Goal: Information Seeking & Learning: Stay updated

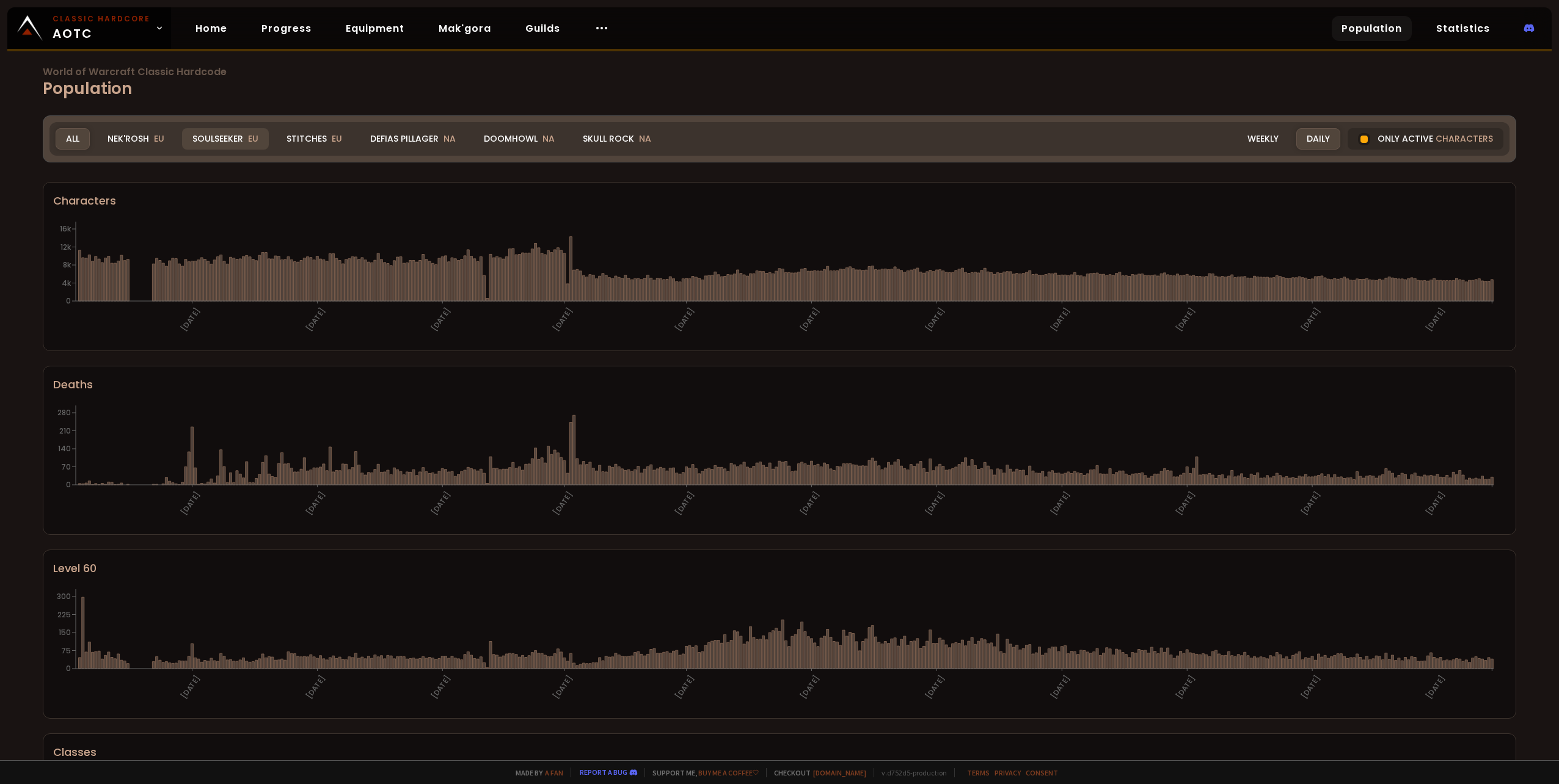
click at [249, 142] on span "EU" at bounding box center [253, 138] width 11 height 12
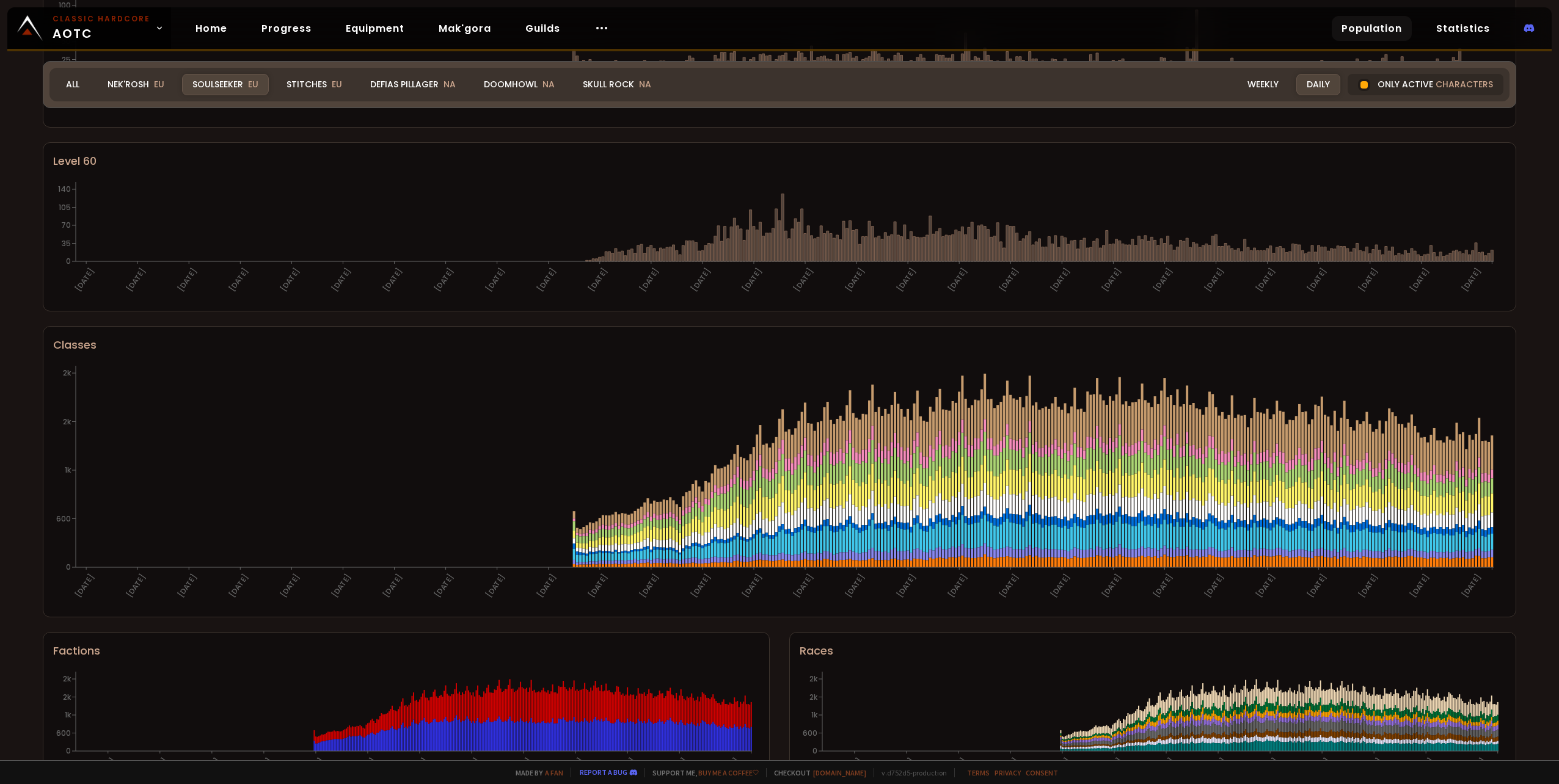
scroll to position [401, 0]
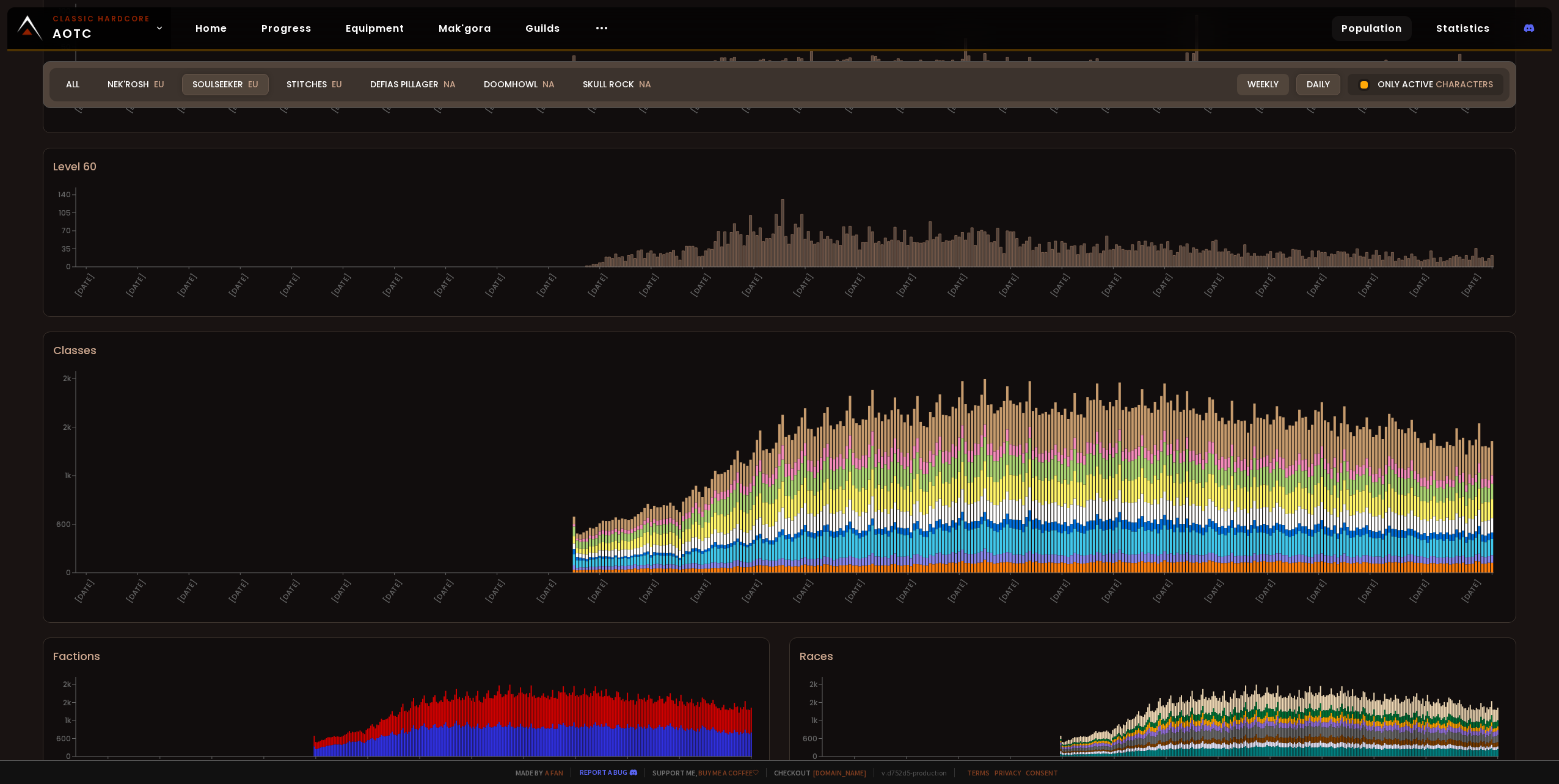
click at [1249, 83] on div "Weekly" at bounding box center [1263, 84] width 52 height 21
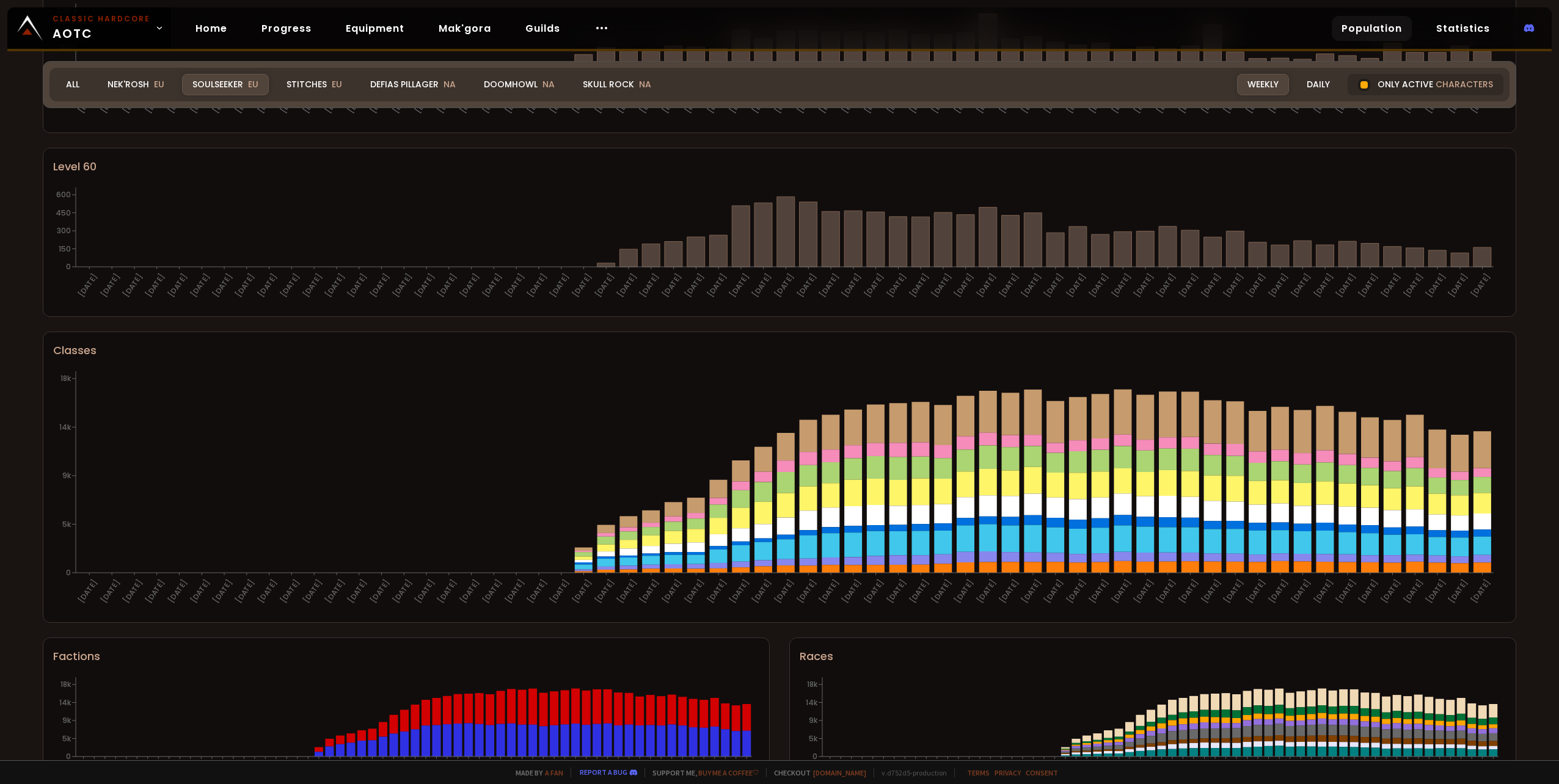
click at [1506, 741] on div "World of Warcraft Classic Hardcode Population Realm Soulseeker All Nek'Rosh EU …" at bounding box center [780, 380] width 1559 height 760
click at [150, 88] on div "Nek'Rosh EU" at bounding box center [136, 84] width 78 height 21
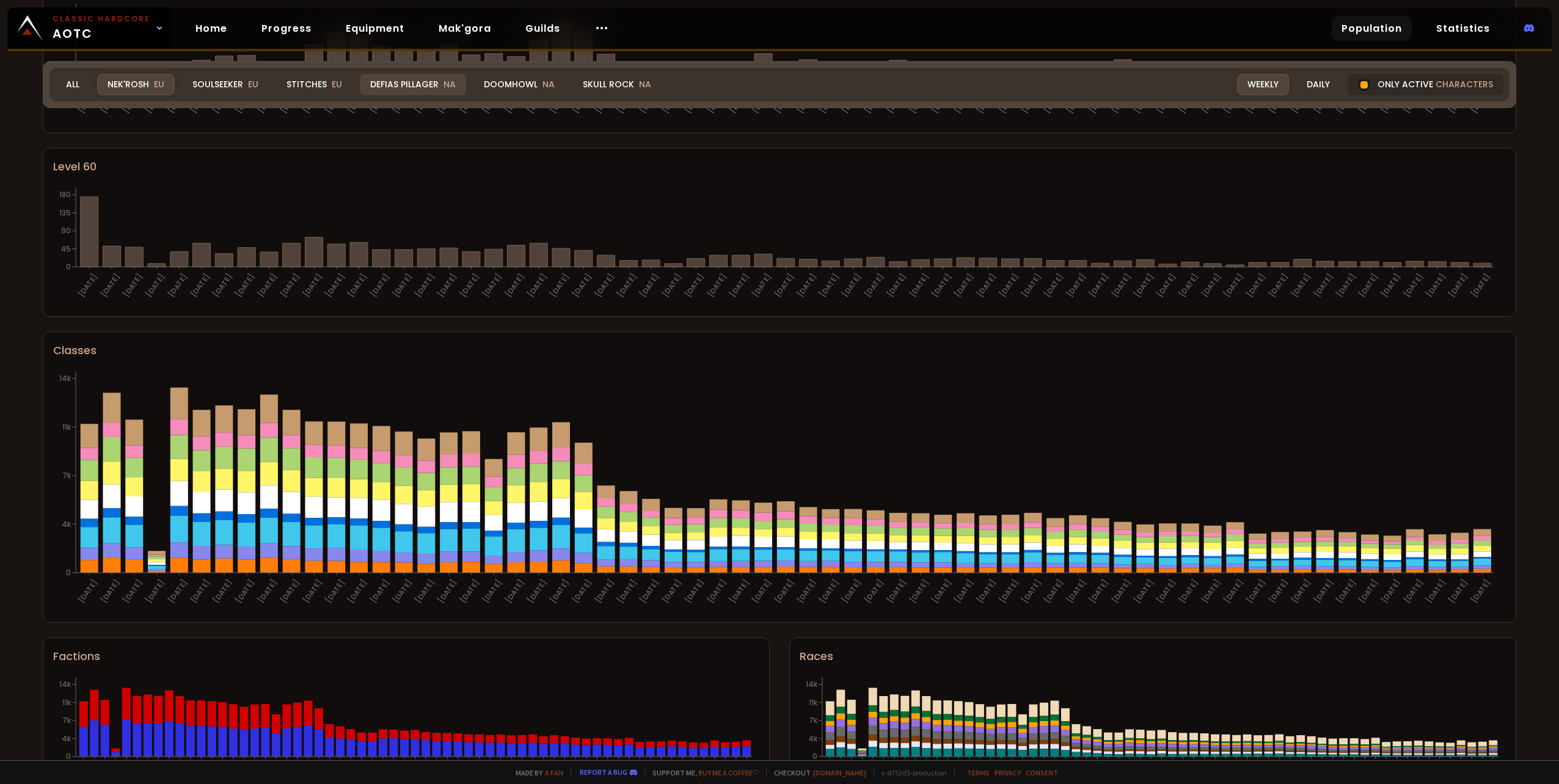
click at [429, 88] on div "Defias Pillager NA" at bounding box center [413, 84] width 106 height 21
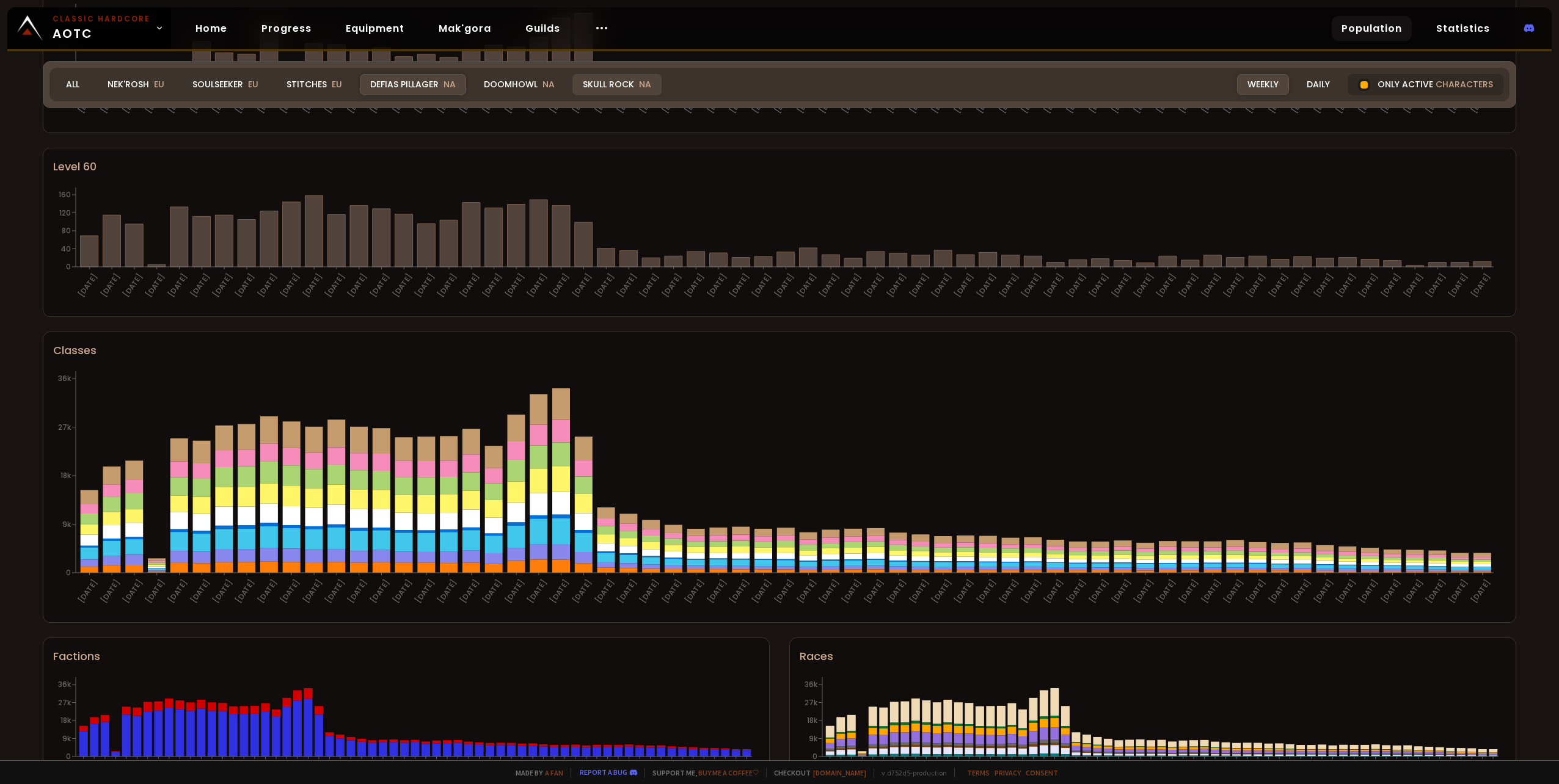
click at [578, 92] on div "Skull Rock NA" at bounding box center [617, 84] width 89 height 21
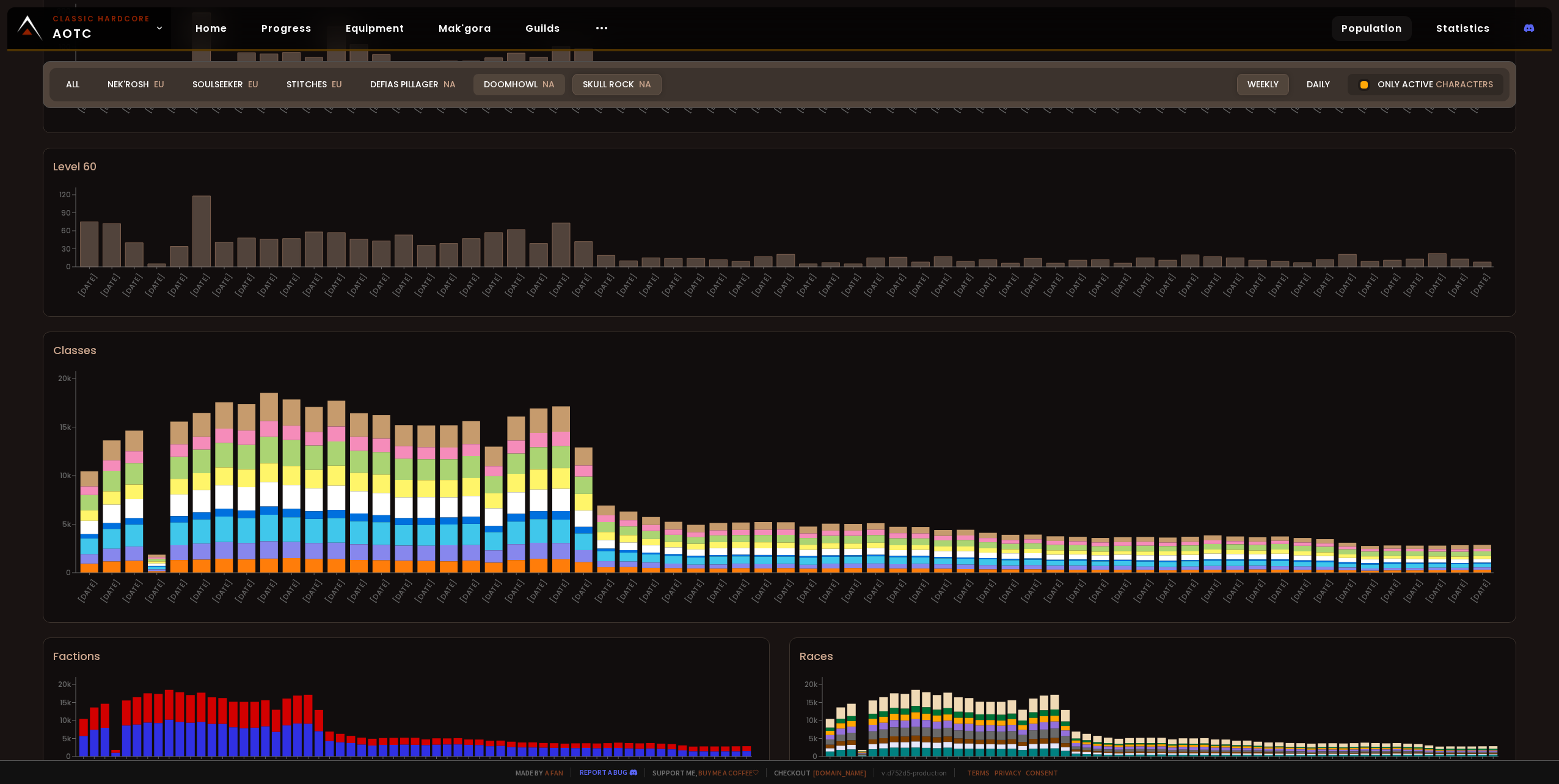
click at [537, 87] on div "Doomhowl NA" at bounding box center [519, 84] width 92 height 21
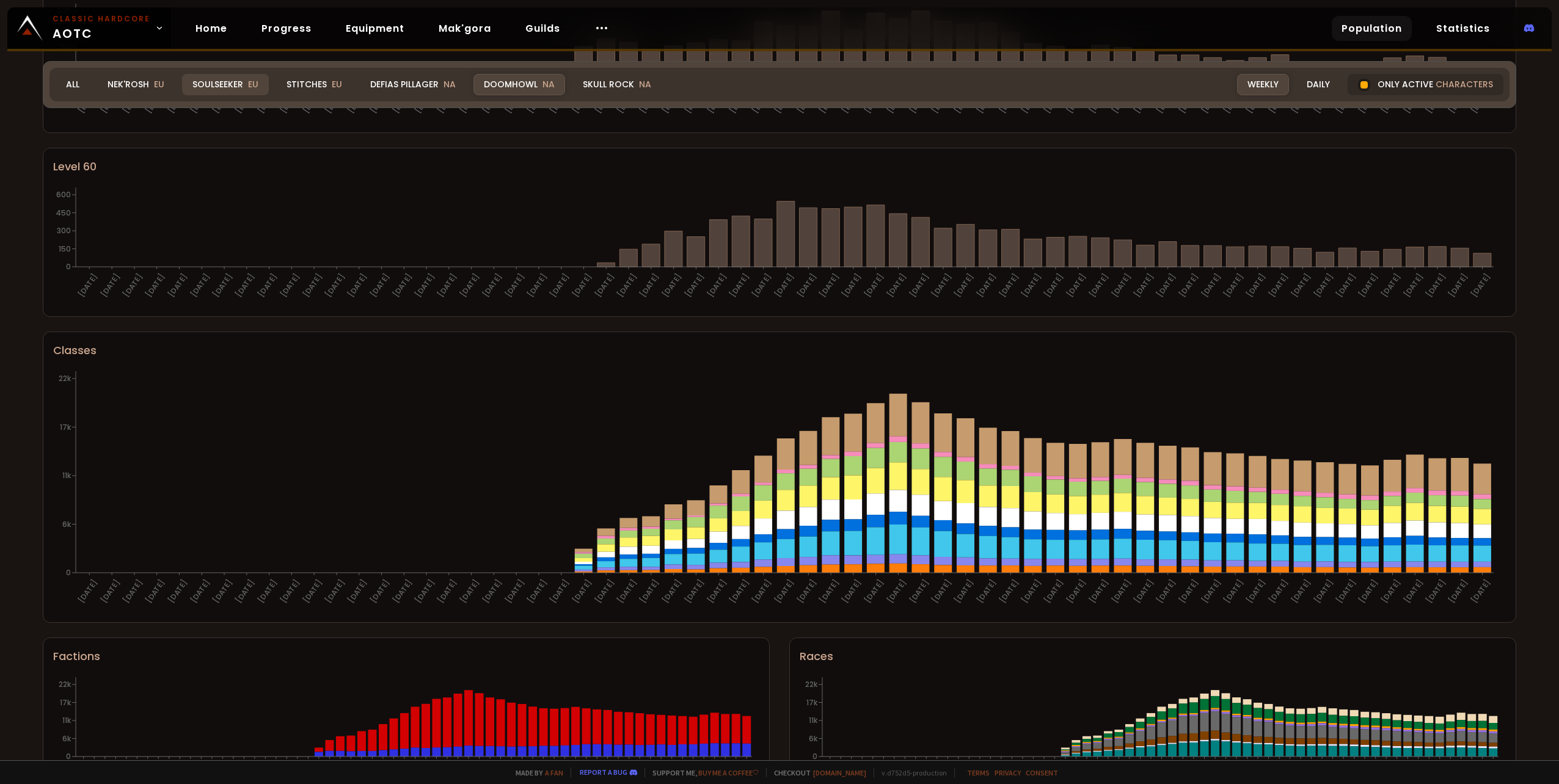
click at [208, 77] on div "Soulseeker EU" at bounding box center [225, 84] width 87 height 21
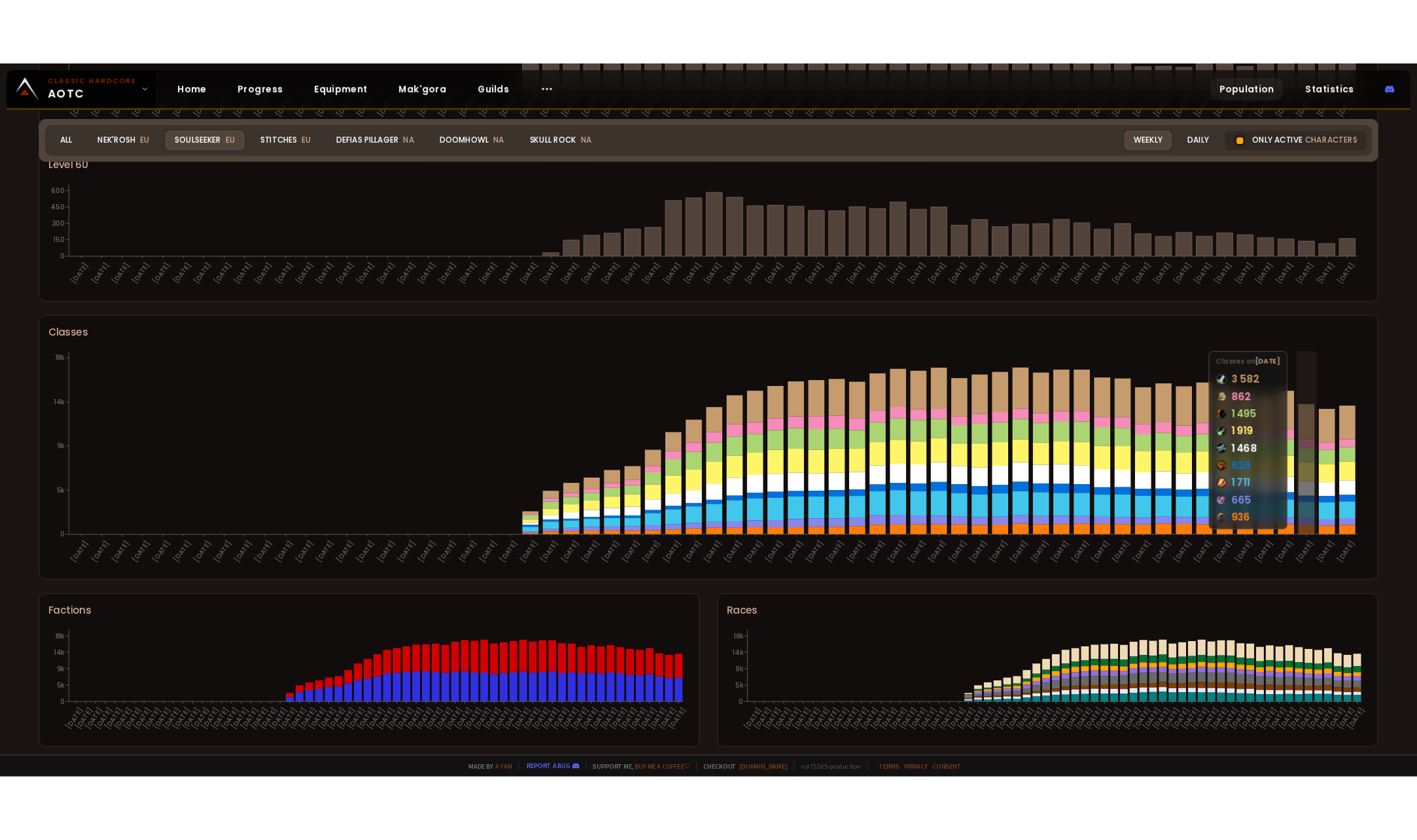
scroll to position [495, 0]
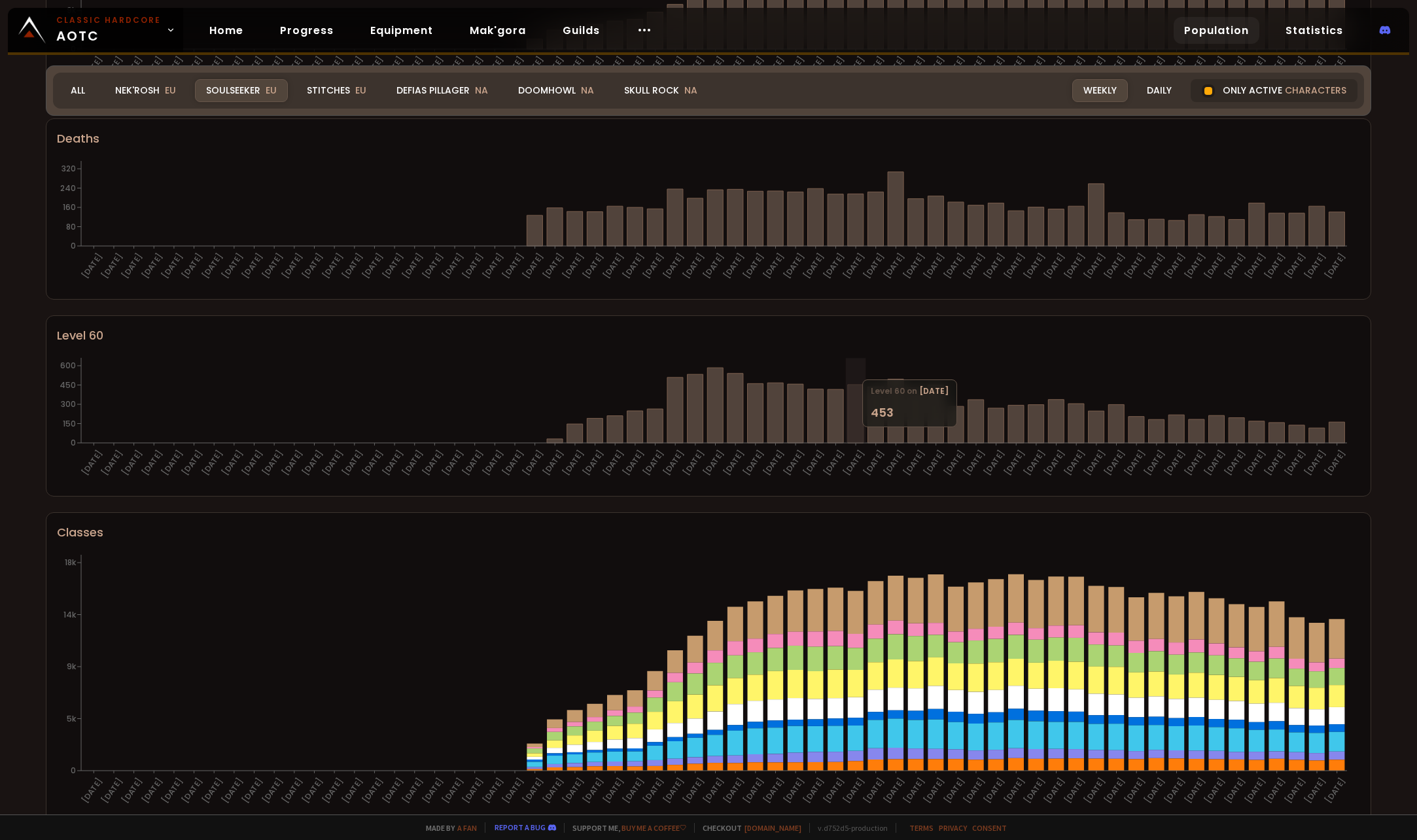
scroll to position [233, 0]
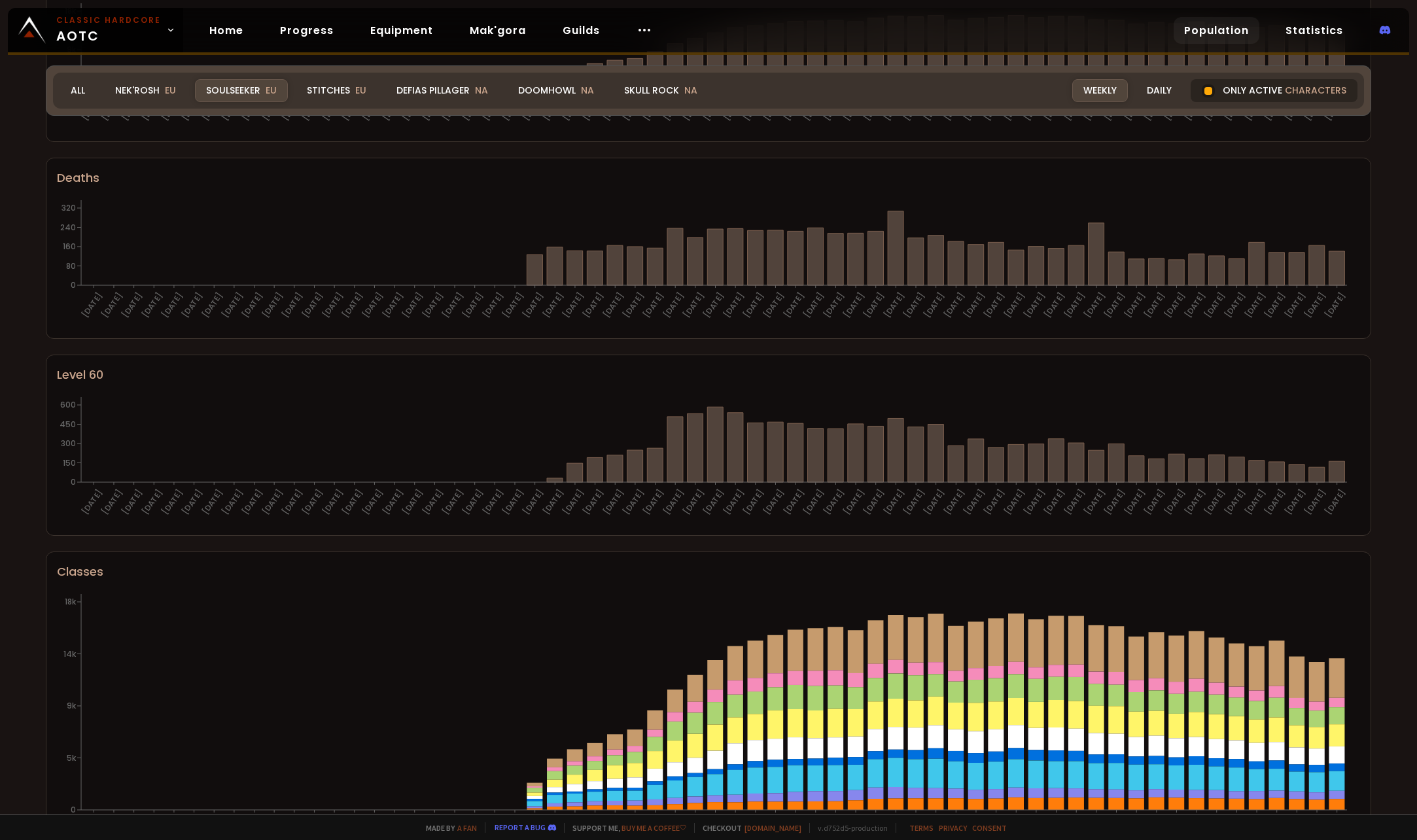
click at [1215, 90] on div at bounding box center [1208, 90] width 13 height 13
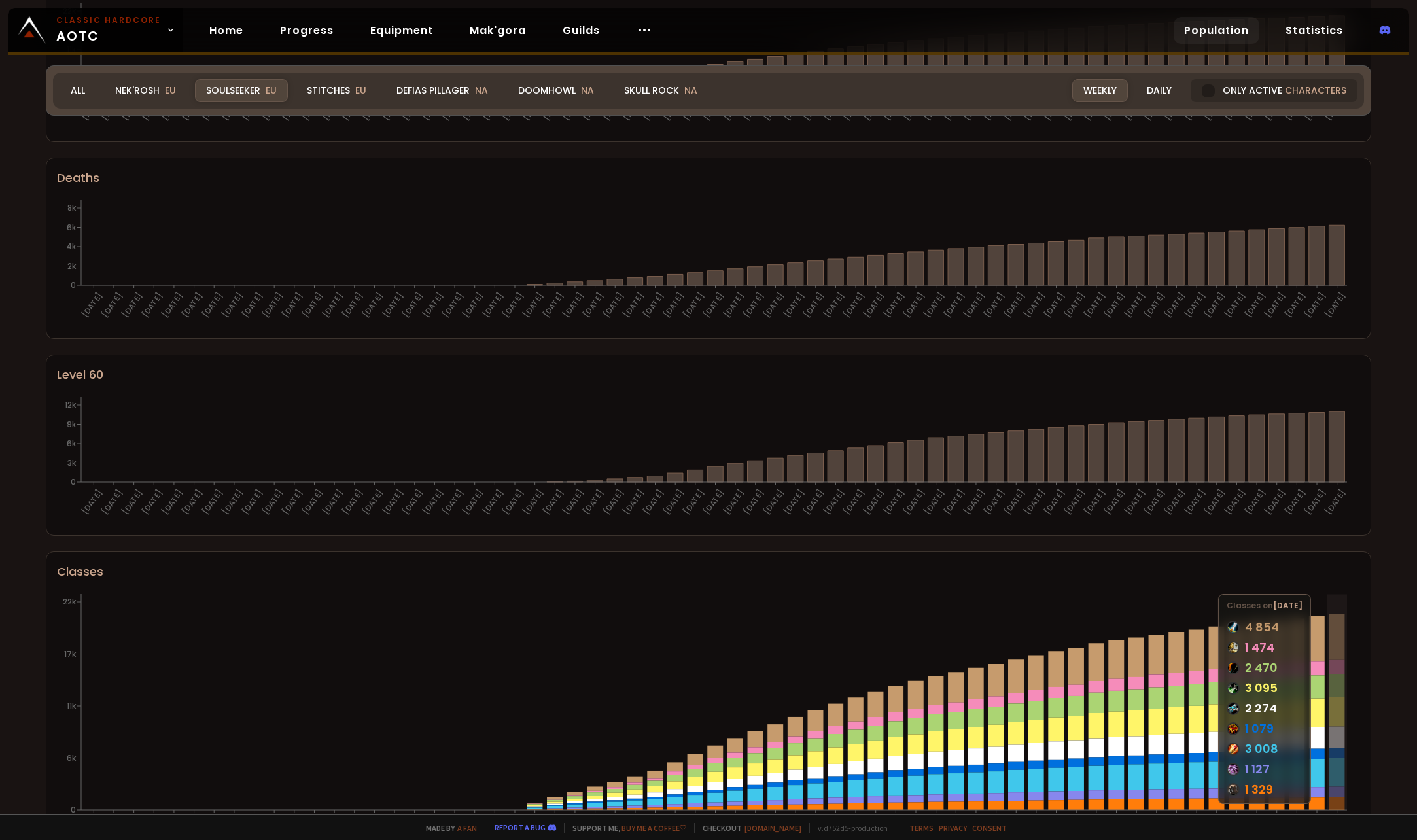
drag, startPoint x: 1330, startPoint y: 702, endPoint x: 1377, endPoint y: 713, distance: 48.3
click at [1375, 724] on div "World of Warcraft Classic Hardcode Population Realm Soulseeker All Nek'Rosh EU …" at bounding box center [708, 407] width 1417 height 815
